Goal: Transaction & Acquisition: Download file/media

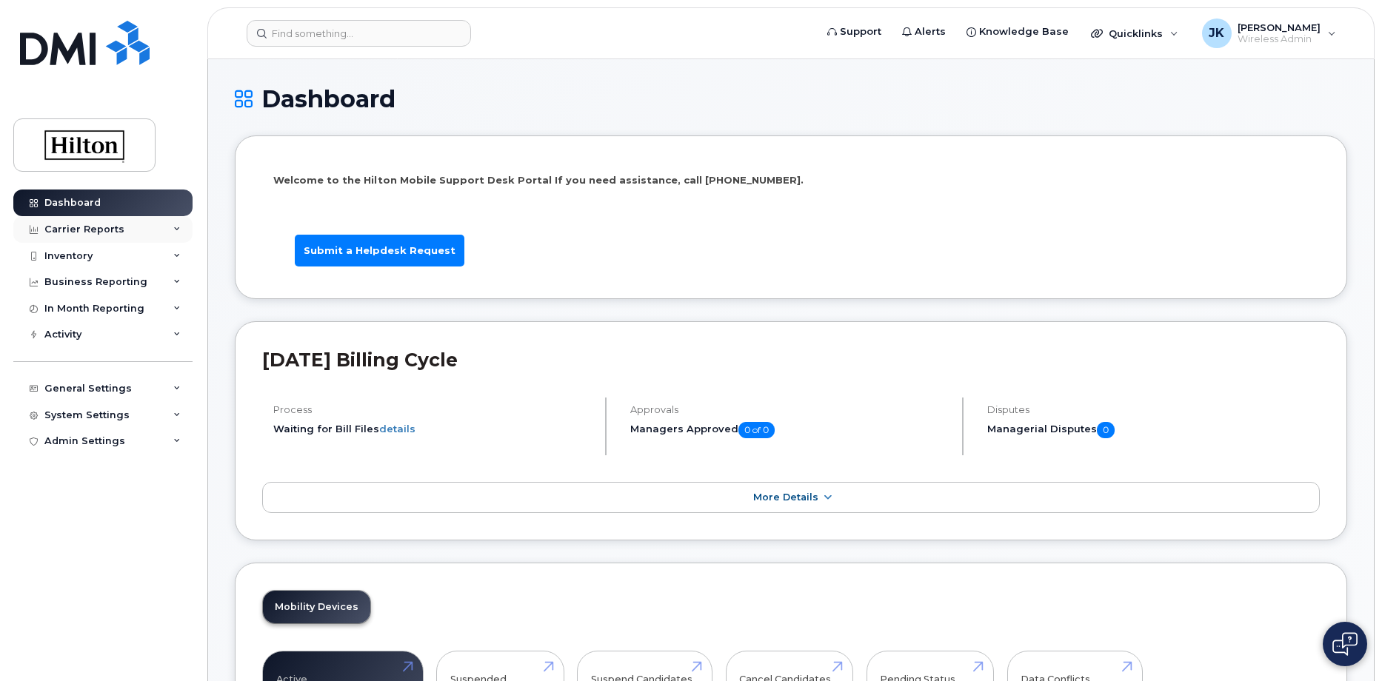
click at [85, 226] on div "Carrier Reports" at bounding box center [84, 230] width 80 height 12
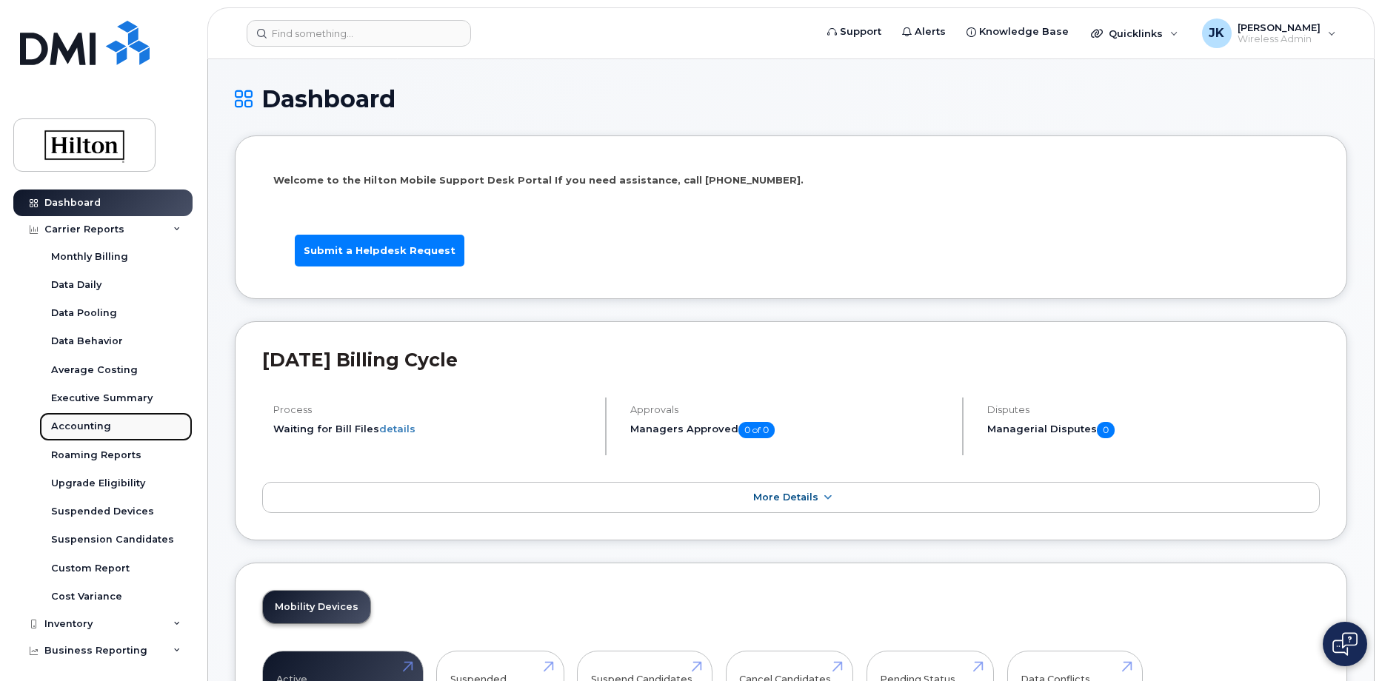
click at [72, 426] on div "Accounting" at bounding box center [81, 426] width 60 height 13
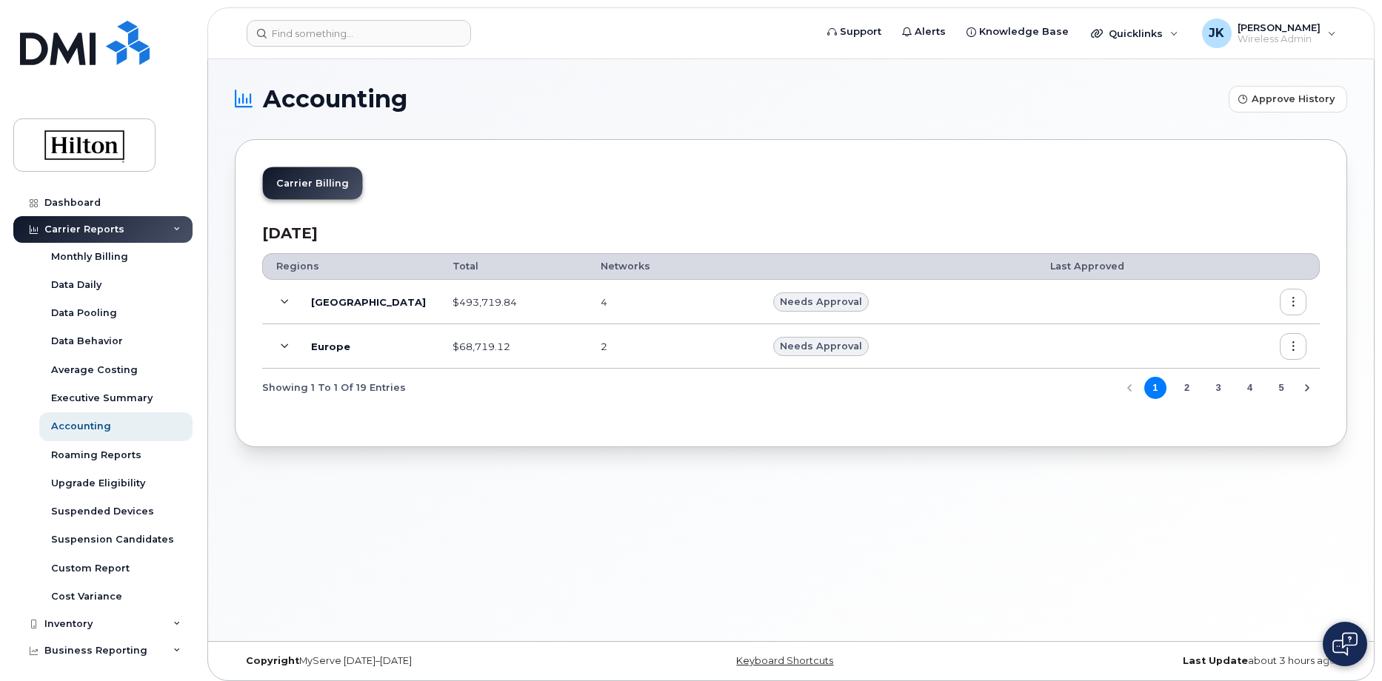
click at [284, 301] on icon at bounding box center [285, 302] width 8 height 8
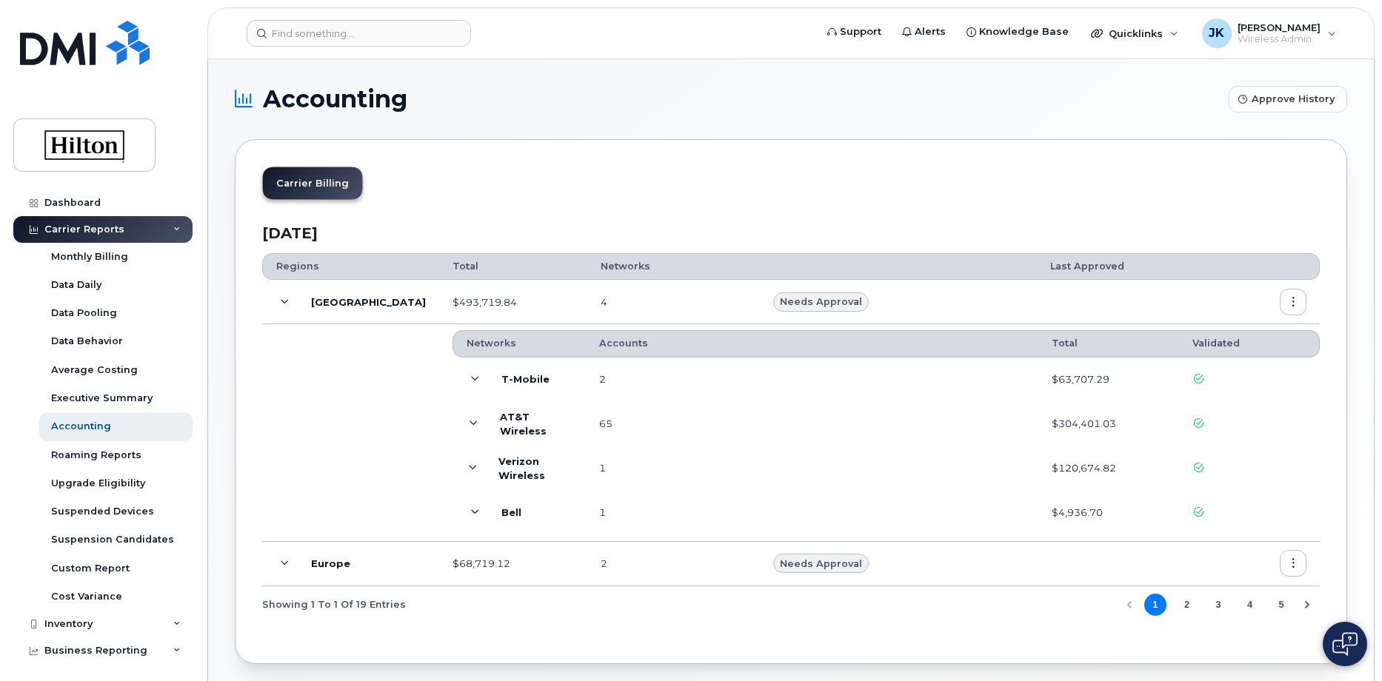
click at [469, 465] on icon at bounding box center [473, 468] width 8 height 8
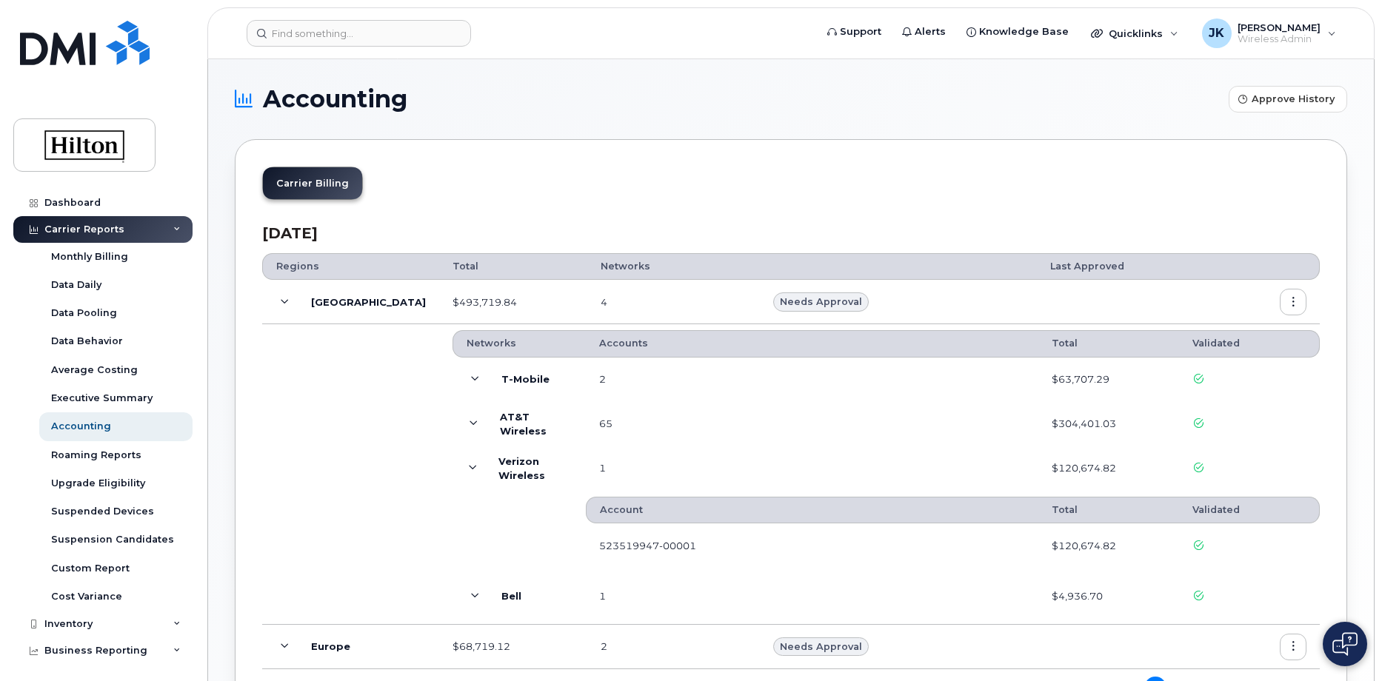
click at [469, 465] on icon at bounding box center [473, 468] width 8 height 8
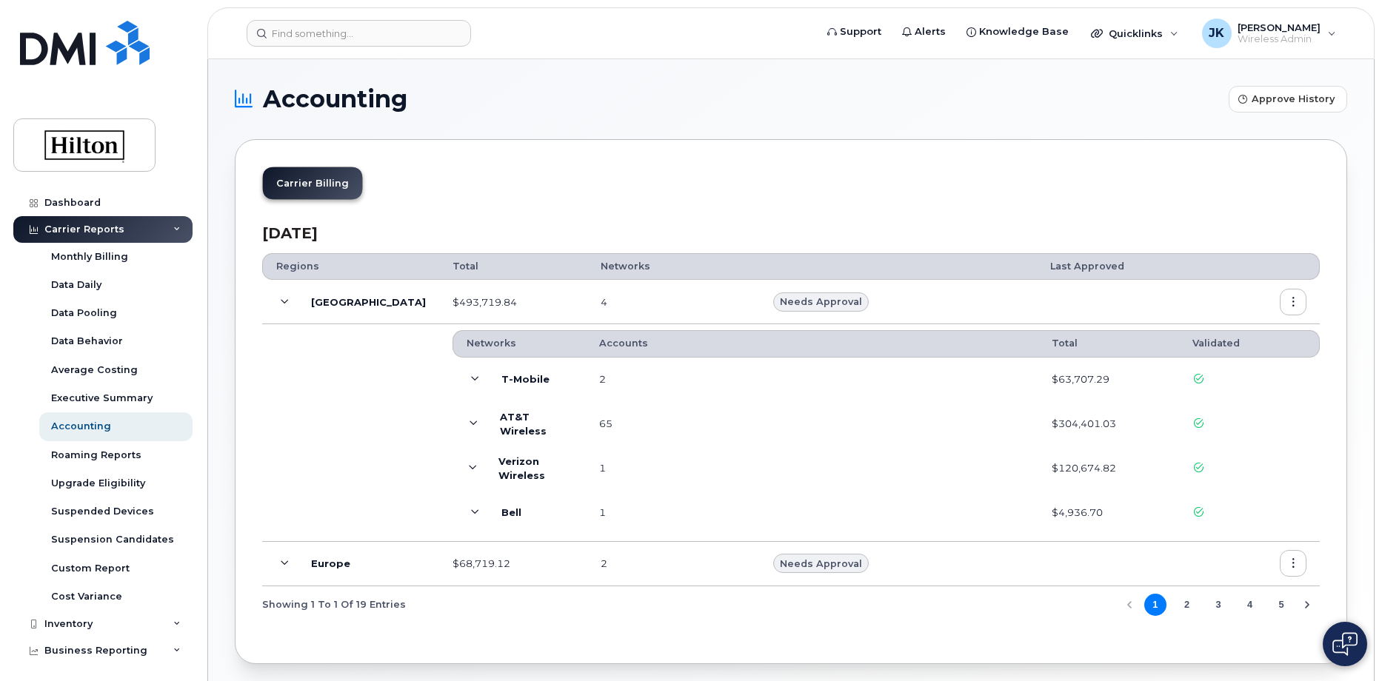
click at [471, 377] on icon at bounding box center [475, 379] width 8 height 8
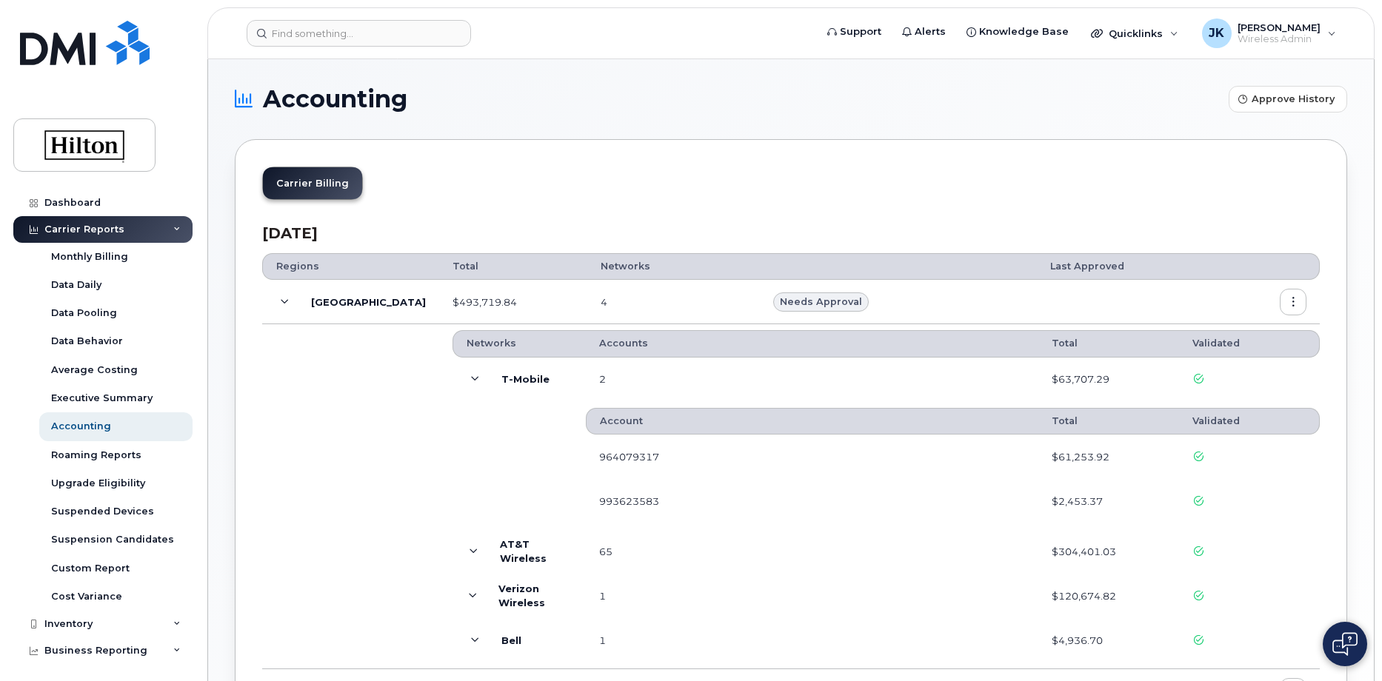
click at [471, 377] on icon at bounding box center [475, 379] width 8 height 8
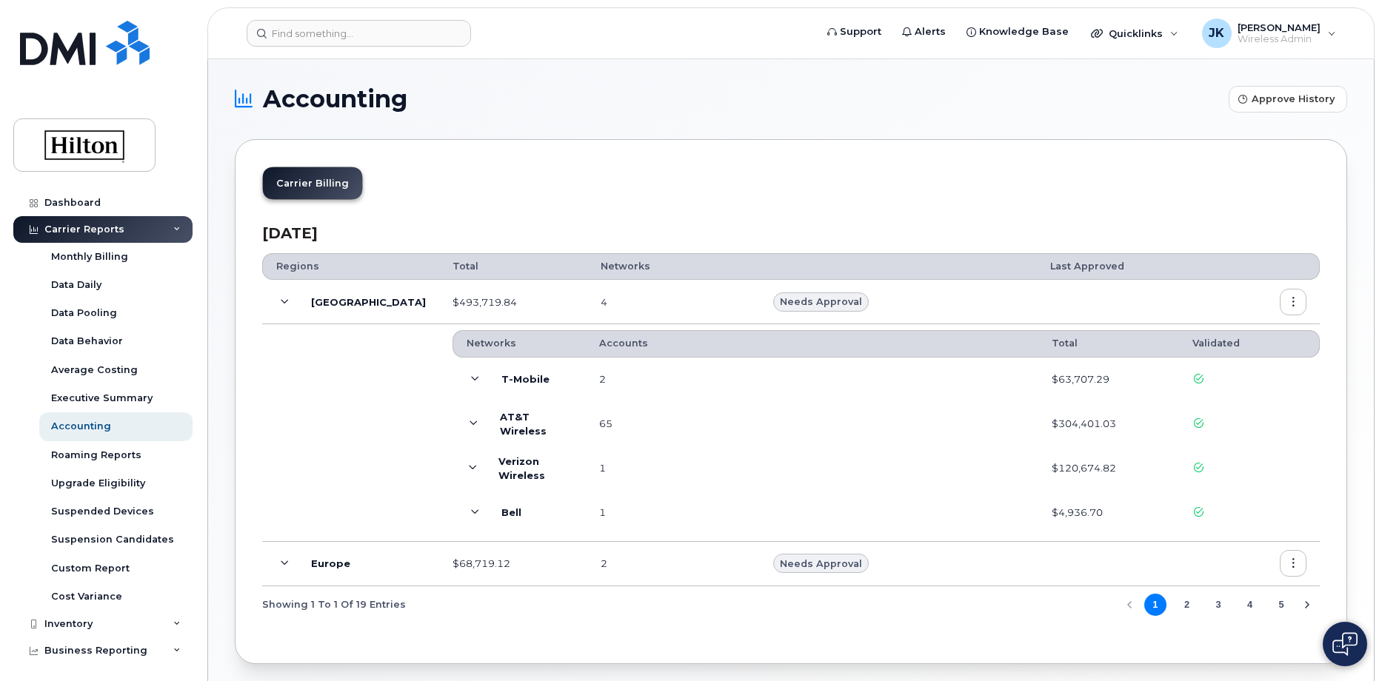
click at [1293, 304] on icon "button" at bounding box center [1293, 303] width 10 height 10
click at [1217, 393] on span "Download" at bounding box center [1225, 390] width 58 height 13
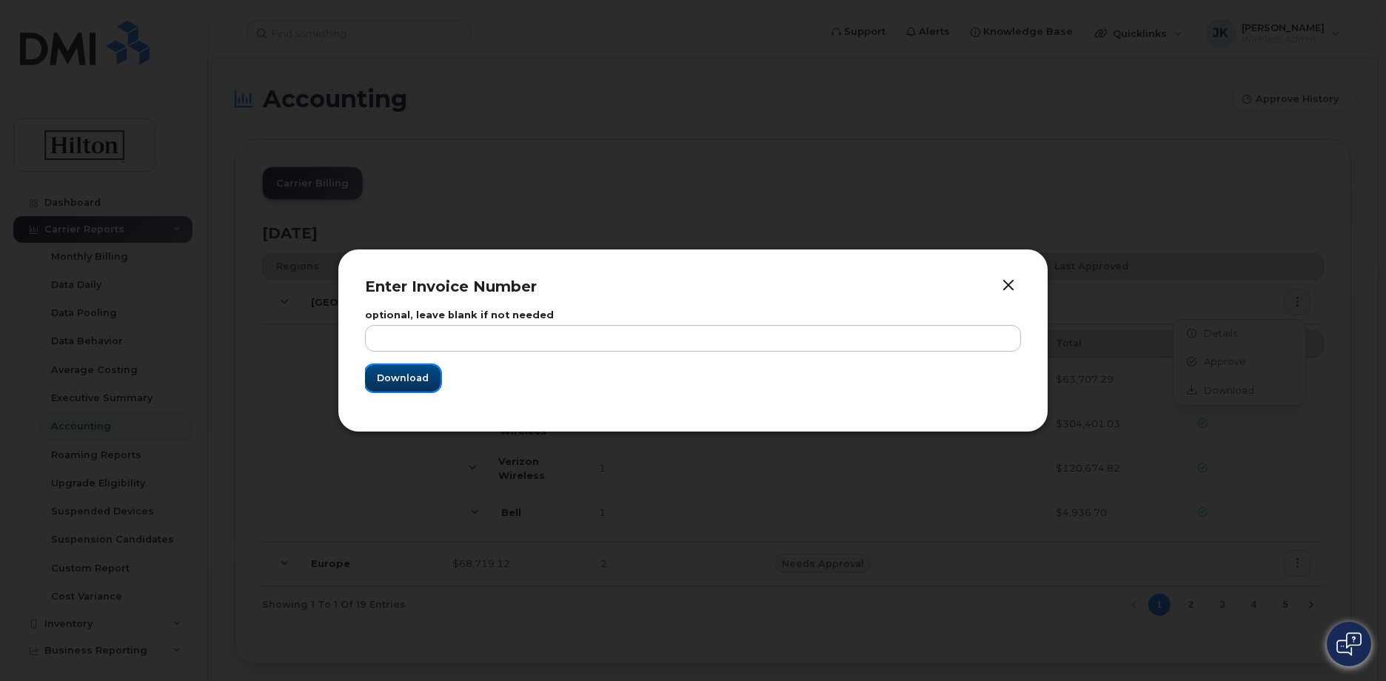
click at [389, 378] on span "Download" at bounding box center [403, 378] width 52 height 14
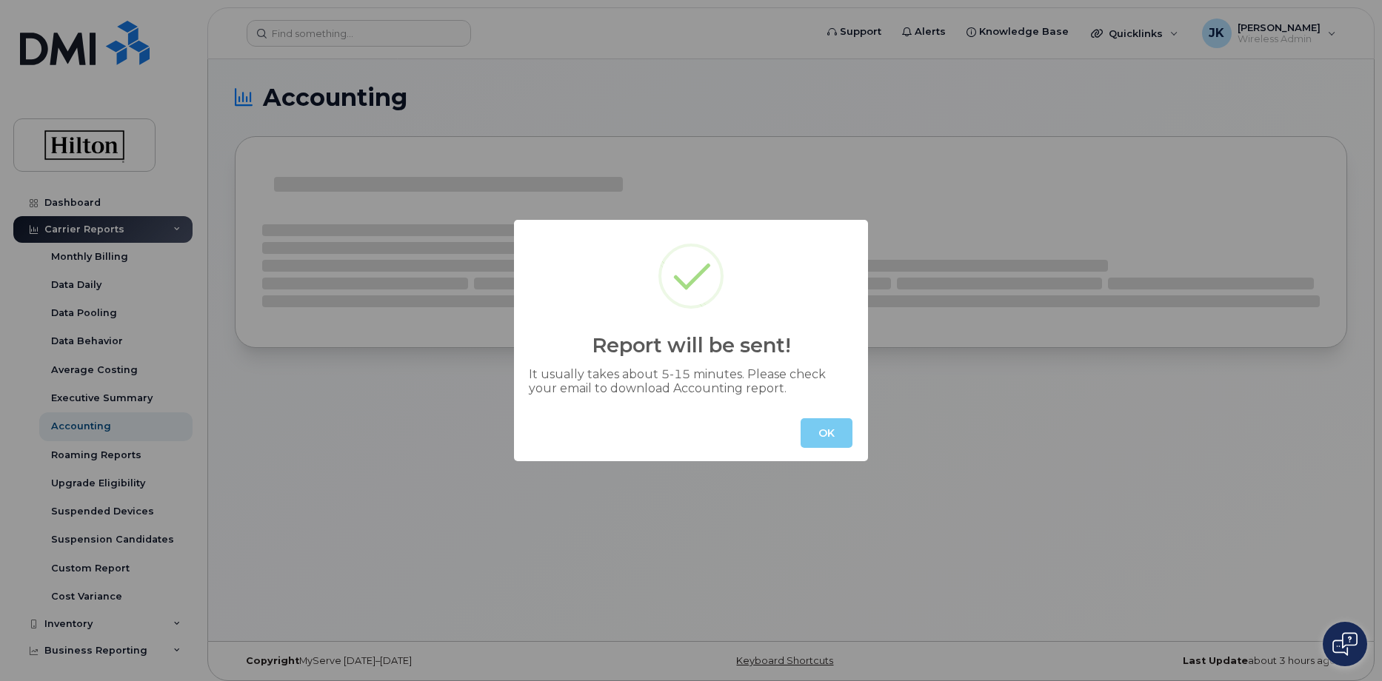
click at [826, 432] on button "OK" at bounding box center [826, 433] width 52 height 30
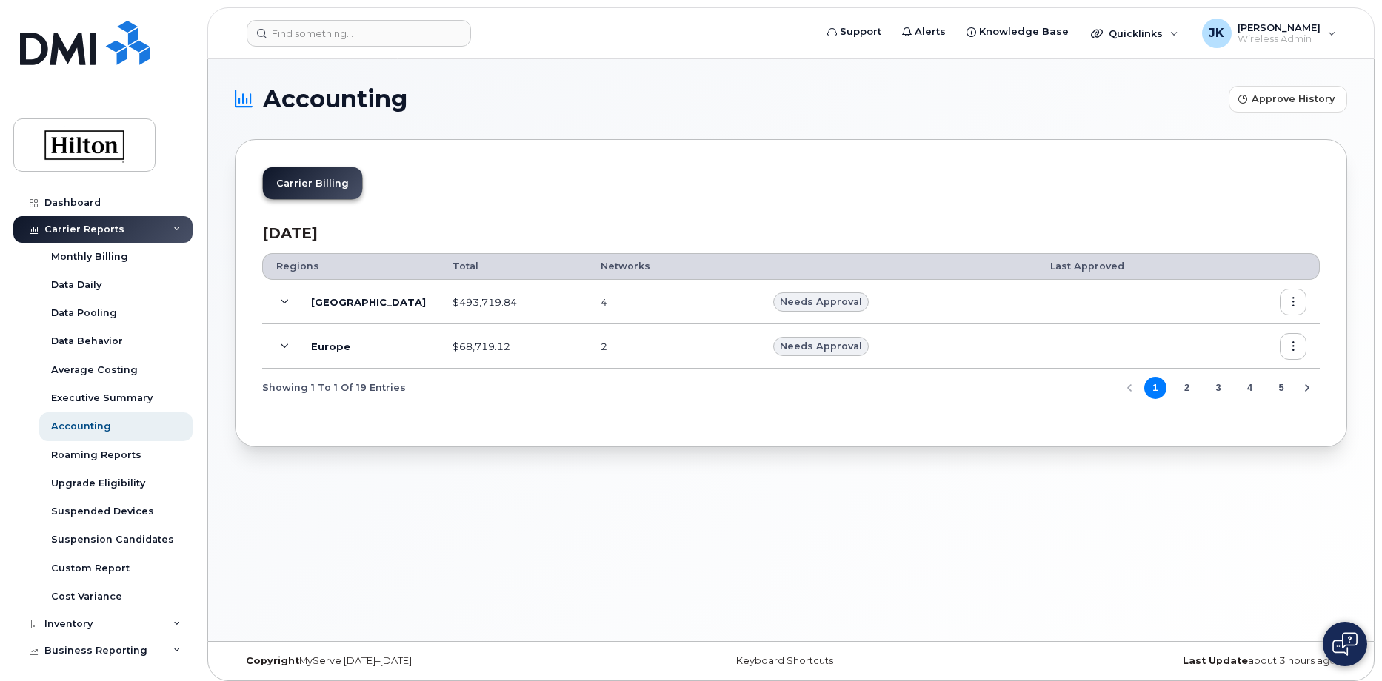
click at [309, 483] on div "Accounting Approve History Carrier Billing [DATE] Regions Total Networks Last A…" at bounding box center [790, 350] width 1165 height 582
click at [284, 301] on icon at bounding box center [285, 302] width 8 height 8
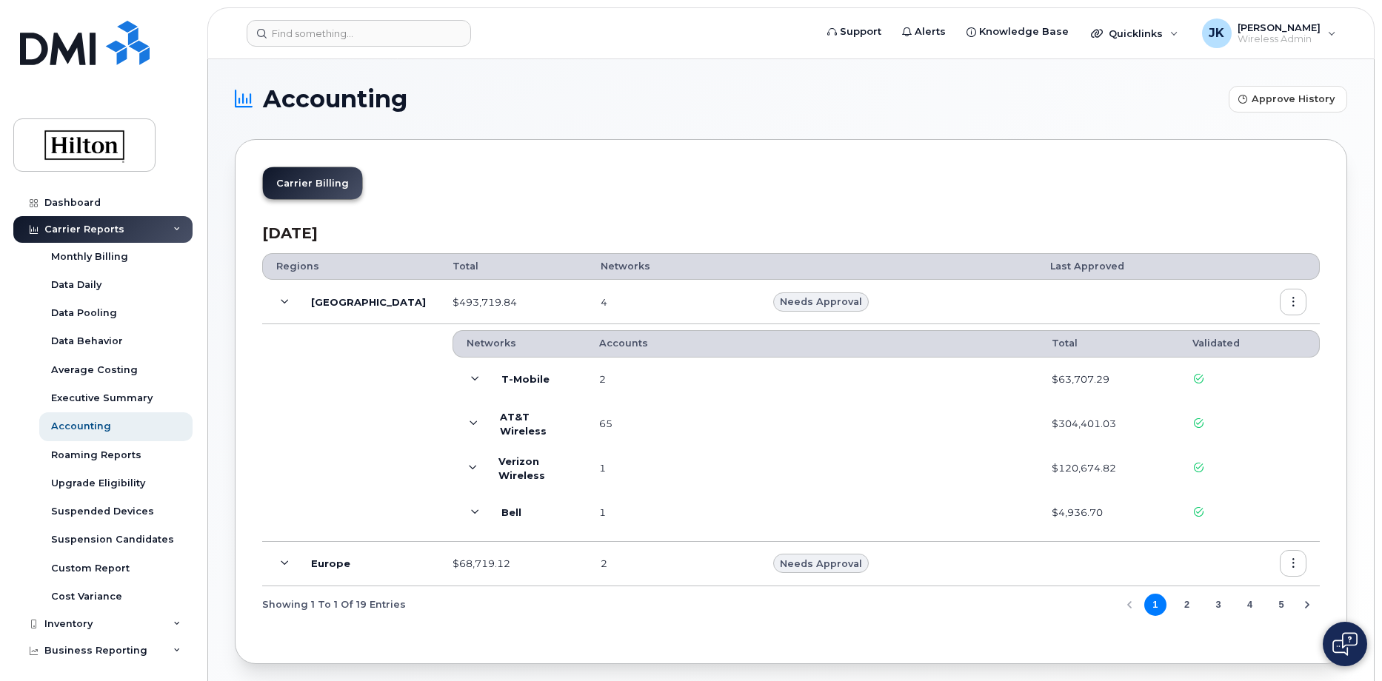
click at [340, 378] on td at bounding box center [350, 432] width 177 height 217
click at [678, 194] on div "Carrier Billing" at bounding box center [790, 189] width 1057 height 45
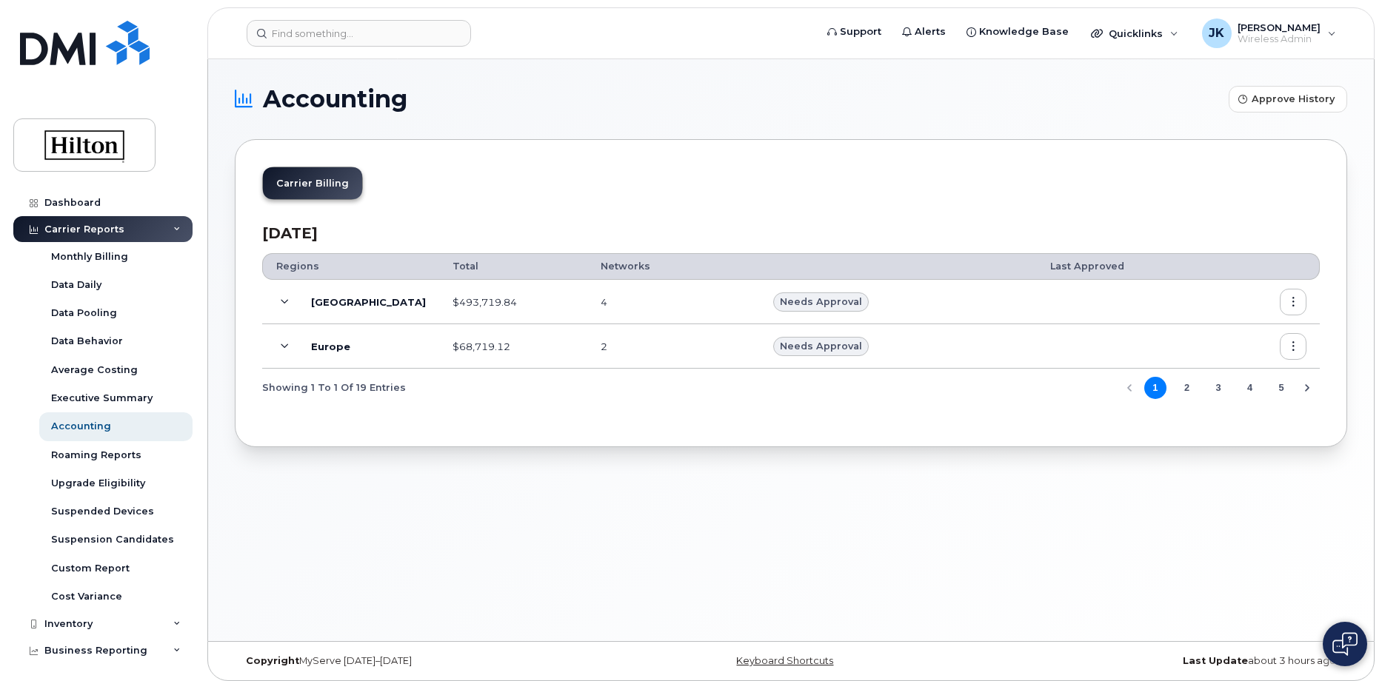
click at [1183, 389] on button "2" at bounding box center [1186, 388] width 22 height 22
click at [1155, 387] on button "1" at bounding box center [1155, 388] width 22 height 22
click at [284, 301] on icon at bounding box center [285, 302] width 8 height 8
